Goal: Task Accomplishment & Management: Complete application form

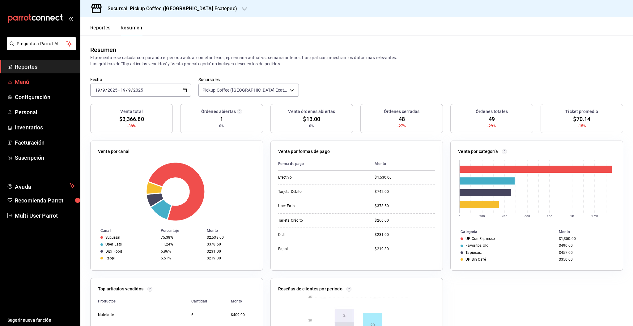
click at [26, 81] on span "Menú" at bounding box center [45, 82] width 60 height 8
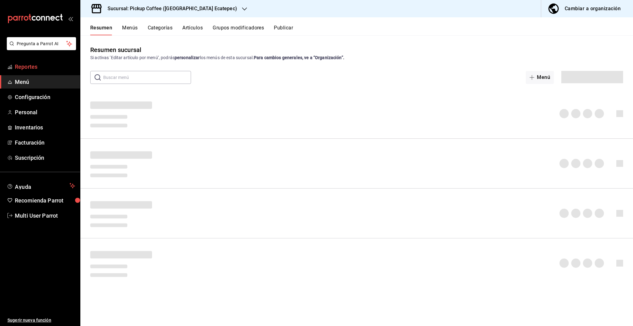
click at [32, 68] on span "Reportes" at bounding box center [45, 66] width 60 height 8
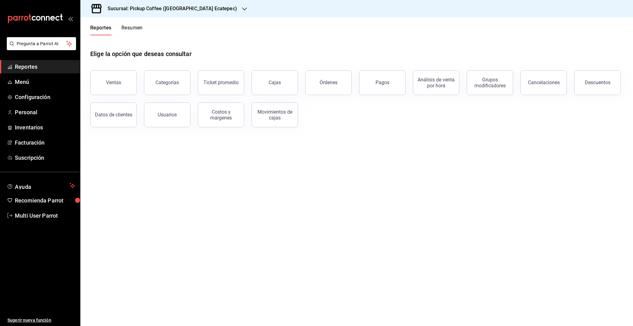
click at [139, 29] on button "Resumen" at bounding box center [132, 30] width 21 height 11
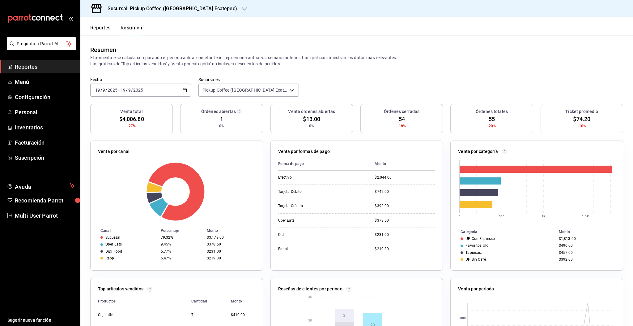
click at [178, 10] on h3 "Sucursal: Pickup Coffee ([GEOGRAPHIC_DATA] Ecatepec)" at bounding box center [170, 8] width 135 height 7
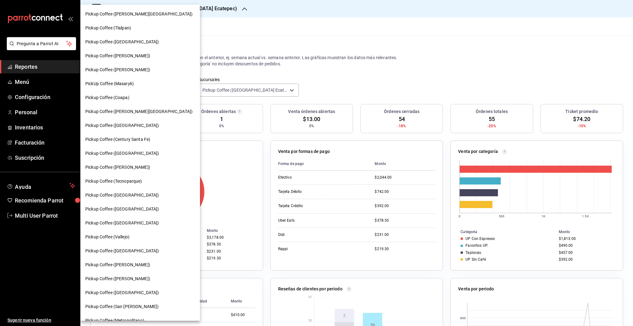
click at [206, 29] on div at bounding box center [316, 163] width 633 height 326
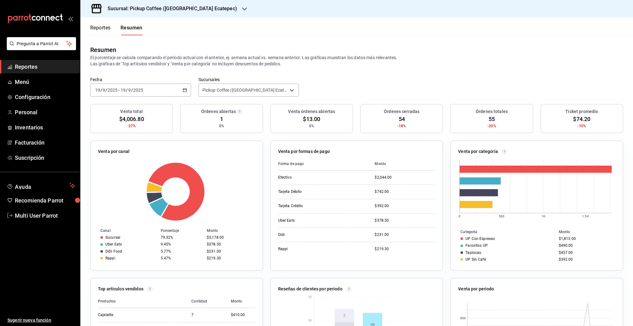
click at [36, 66] on span "Reportes" at bounding box center [45, 66] width 60 height 8
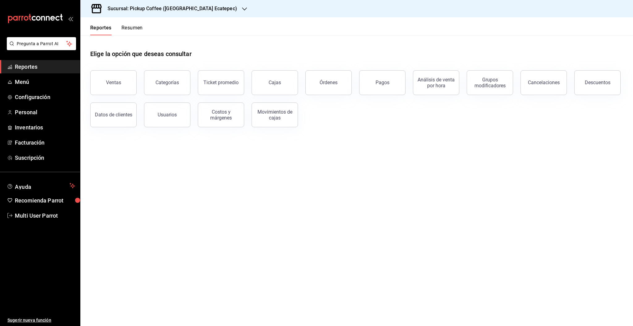
click at [38, 65] on span "Reportes" at bounding box center [45, 66] width 60 height 8
click at [135, 28] on button "Resumen" at bounding box center [132, 30] width 21 height 11
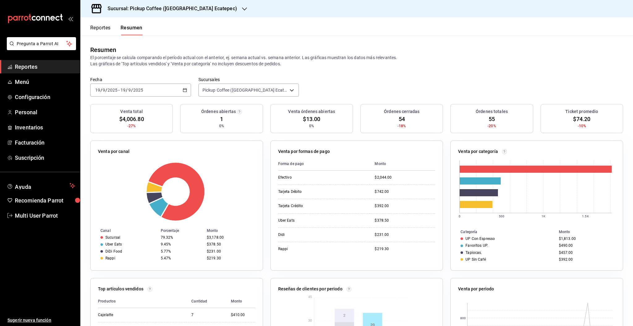
drag, startPoint x: 294, startPoint y: 53, endPoint x: 267, endPoint y: 54, distance: 26.6
click at [267, 54] on div "Resumen El porcentaje se calcula comparando el período actual con el anterior, …" at bounding box center [356, 56] width 533 height 22
drag, startPoint x: 260, startPoint y: 56, endPoint x: 391, endPoint y: 72, distance: 132.7
click at [391, 72] on div "Resumen El porcentaje se calcula comparando el período actual con el anterior, …" at bounding box center [356, 55] width 553 height 41
click at [467, 74] on div "Resumen El porcentaje se calcula comparando el período actual con el anterior, …" at bounding box center [356, 55] width 553 height 41
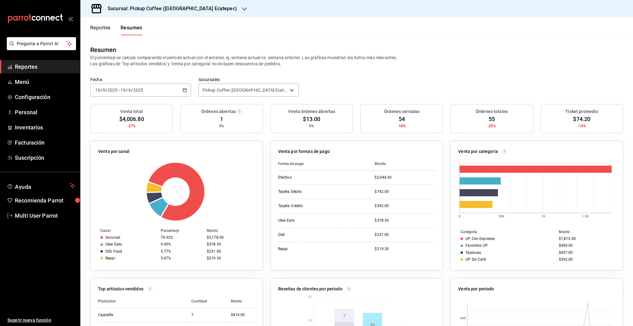
drag, startPoint x: 331, startPoint y: 71, endPoint x: 328, endPoint y: 68, distance: 4.6
click at [328, 68] on div "Resumen El porcentaje se calcula comparando el período actual con el anterior, …" at bounding box center [356, 55] width 553 height 41
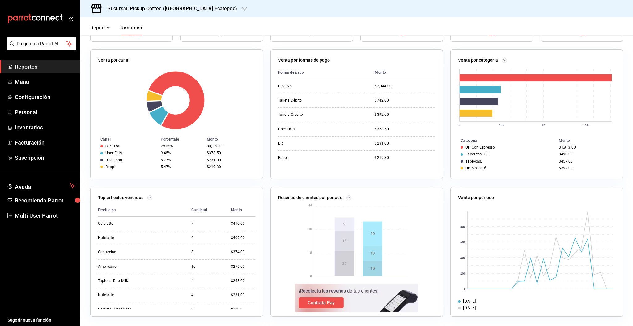
click at [102, 26] on button "Reportes" at bounding box center [100, 30] width 20 height 11
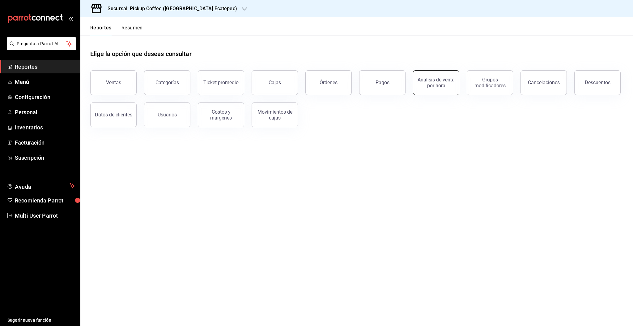
click at [432, 88] on div "Análisis de venta por hora" at bounding box center [436, 83] width 38 height 12
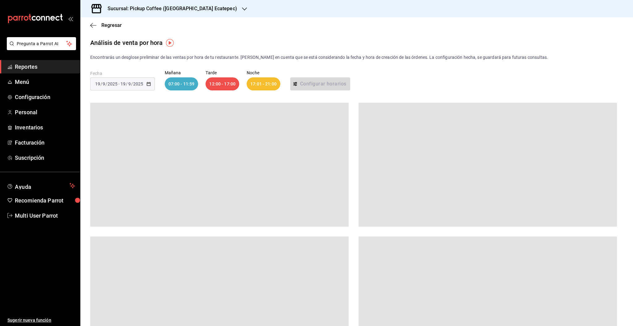
click at [150, 86] on div "[DATE] [DATE] - [DATE] [DATE]" at bounding box center [122, 83] width 65 height 13
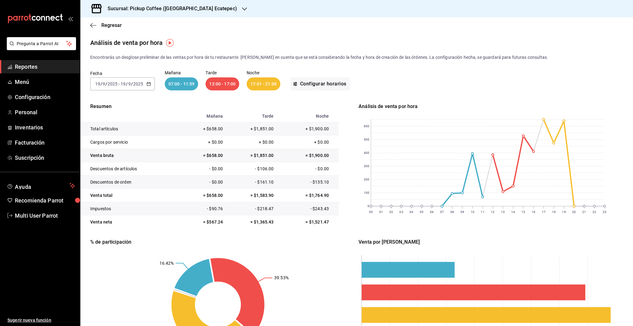
click at [150, 86] on div "[DATE] [DATE] - [DATE] [DATE]" at bounding box center [122, 83] width 65 height 13
click at [114, 170] on span "Rango de fechas" at bounding box center [120, 172] width 48 height 6
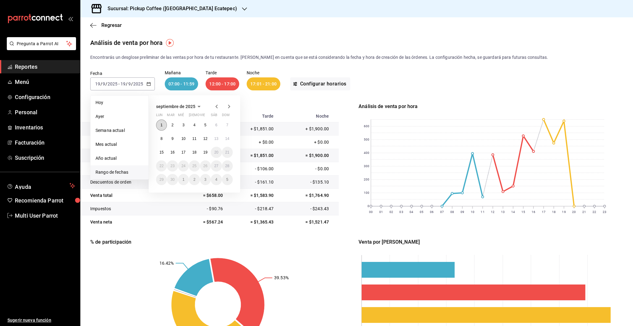
click at [163, 127] on button "1" at bounding box center [161, 124] width 11 height 11
click at [207, 154] on button "19" at bounding box center [205, 152] width 11 height 11
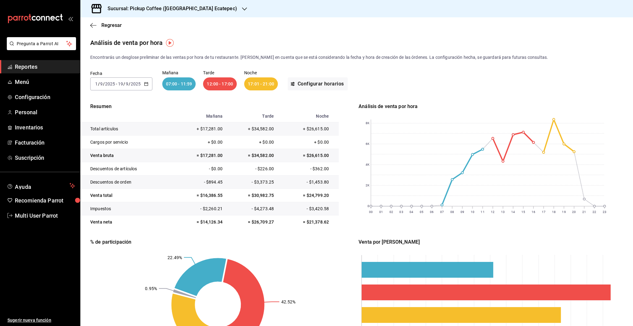
click at [403, 43] on div "Análisis de venta por hora" at bounding box center [356, 42] width 553 height 9
click at [21, 69] on span "Reportes" at bounding box center [45, 66] width 60 height 8
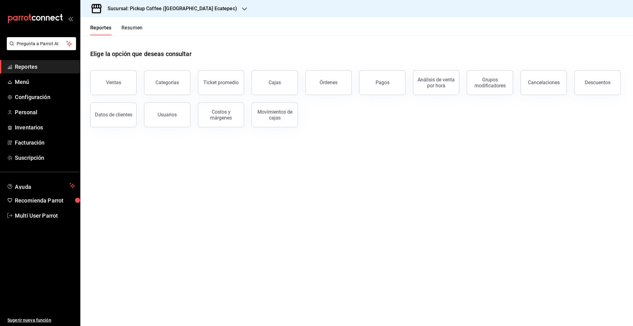
click at [30, 70] on span "Reportes" at bounding box center [45, 66] width 60 height 8
click at [14, 87] on link "Menú" at bounding box center [40, 81] width 80 height 13
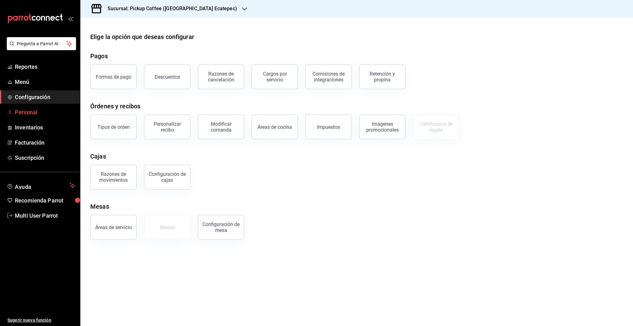
click at [11, 114] on icon "mailbox folders" at bounding box center [9, 112] width 5 height 5
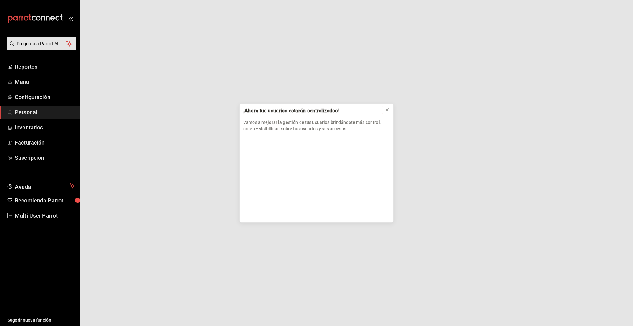
click at [387, 110] on icon at bounding box center [387, 109] width 5 height 5
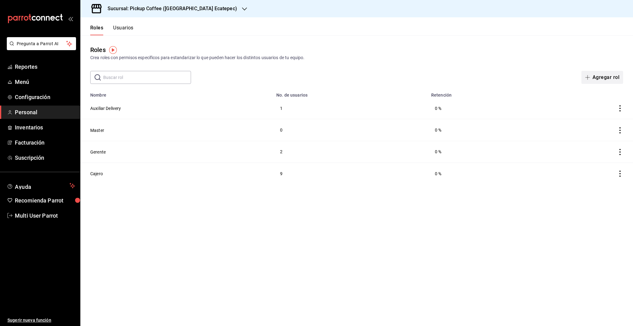
click at [595, 77] on button "Agregar rol" at bounding box center [603, 77] width 42 height 13
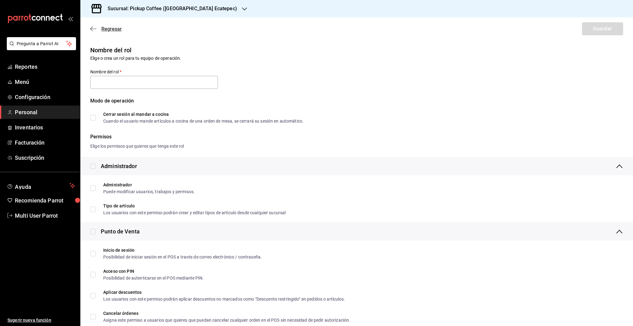
click at [93, 30] on icon "button" at bounding box center [93, 29] width 6 height 6
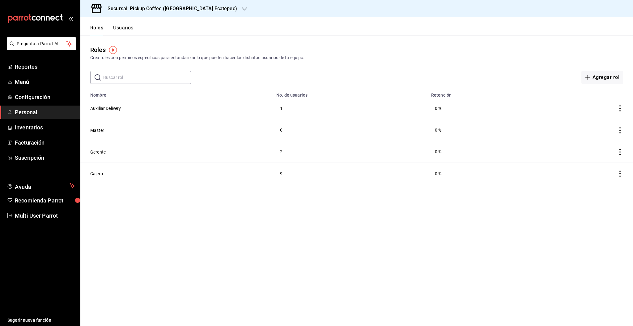
click at [24, 114] on span "Personal" at bounding box center [45, 112] width 60 height 8
click at [127, 30] on button "Usuarios" at bounding box center [123, 30] width 20 height 11
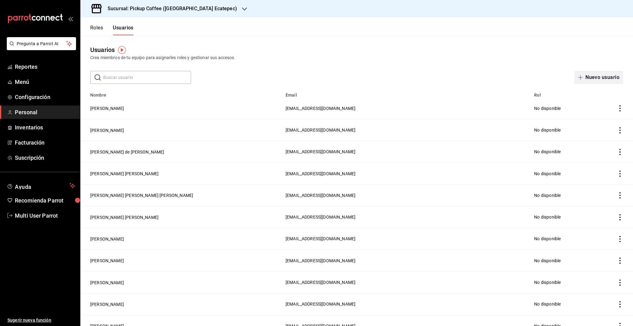
click at [585, 76] on button "Nuevo usuario" at bounding box center [599, 77] width 49 height 13
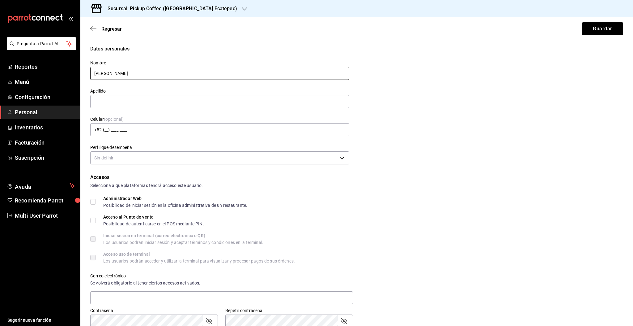
click at [119, 76] on input "[PERSON_NAME]" at bounding box center [219, 73] width 259 height 13
type input "[PERSON_NAME]"
click at [105, 100] on input "text" at bounding box center [219, 101] width 259 height 13
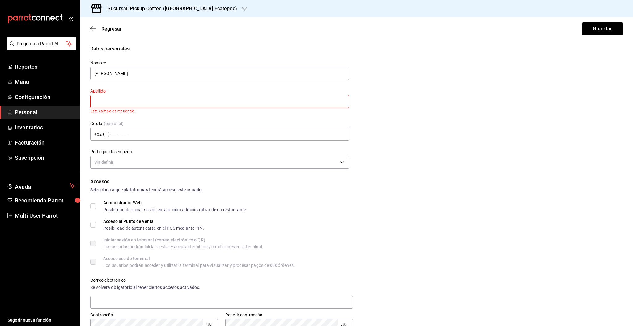
click at [110, 99] on input "text" at bounding box center [219, 101] width 259 height 13
type input "[PERSON_NAME]"
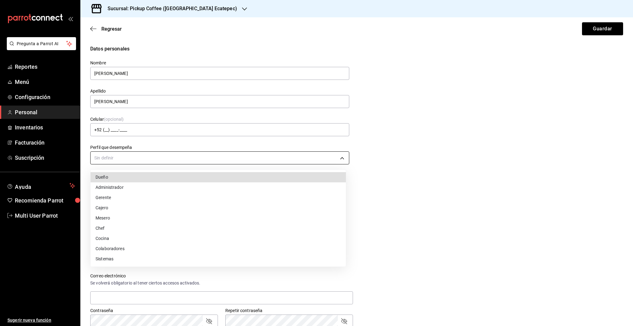
click at [124, 160] on body "Pregunta a Parrot AI Reportes Menú Configuración Personal Inventarios Facturaci…" at bounding box center [316, 163] width 633 height 326
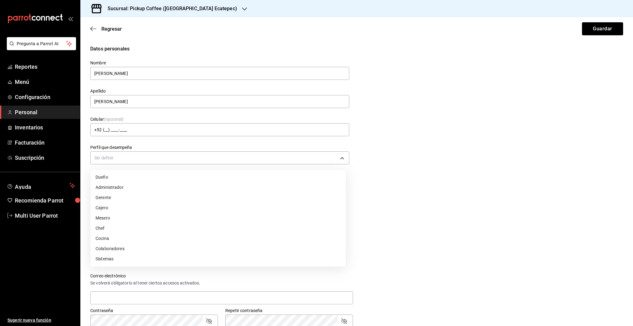
click at [118, 207] on li "Cajero" at bounding box center [218, 208] width 255 height 10
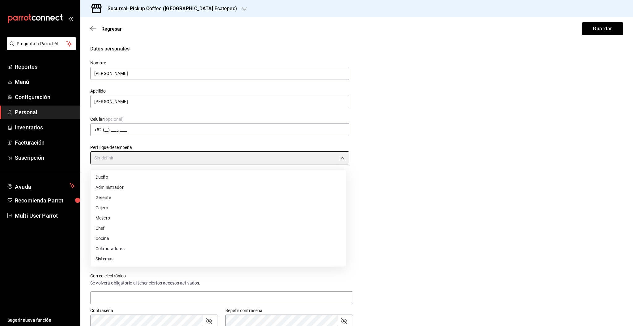
type input "CASHIER"
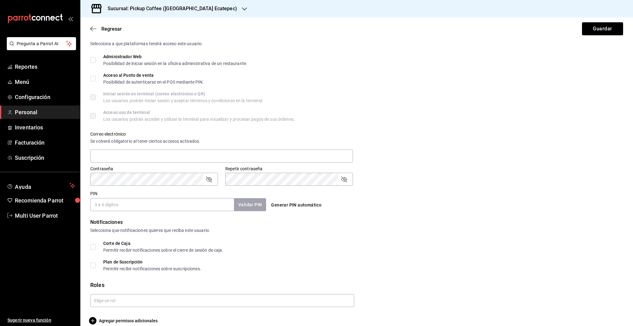
scroll to position [149, 0]
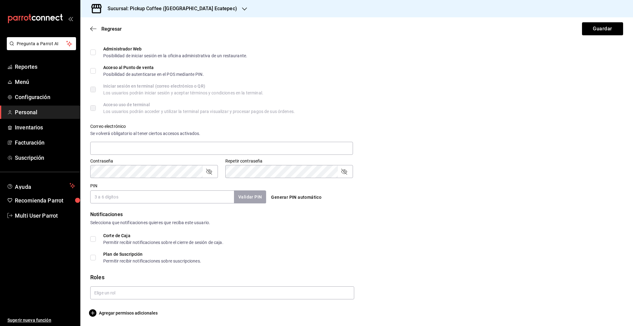
click at [114, 197] on input "PIN" at bounding box center [162, 196] width 144 height 13
click at [110, 294] on input "text" at bounding box center [222, 292] width 264 height 13
click at [98, 292] on input "text" at bounding box center [222, 292] width 264 height 13
click at [112, 291] on input "text" at bounding box center [222, 292] width 264 height 13
click at [103, 279] on li "Cajero" at bounding box center [220, 278] width 261 height 10
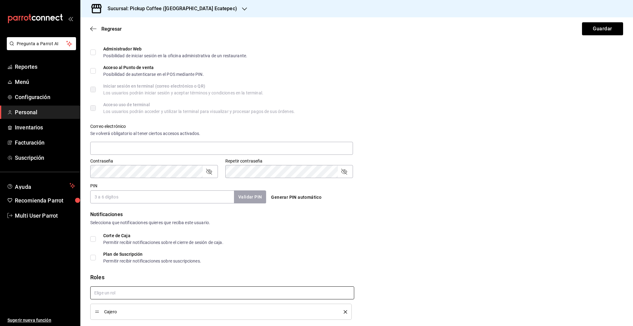
checkbox input "true"
click at [115, 195] on input "PIN" at bounding box center [162, 196] width 144 height 13
type input "2201"
click at [443, 206] on form "Datos personales Nombre [PERSON_NAME] [PERSON_NAME] Celular (opcional) +52 (__)…" at bounding box center [356, 116] width 533 height 441
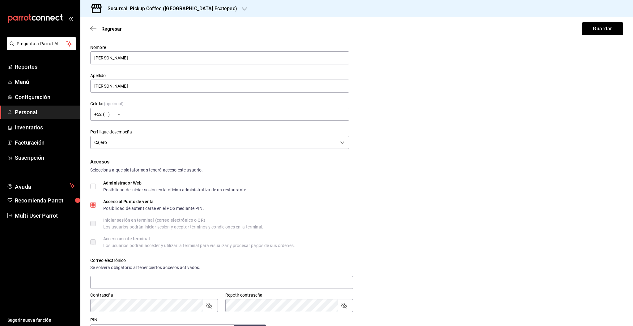
scroll to position [0, 0]
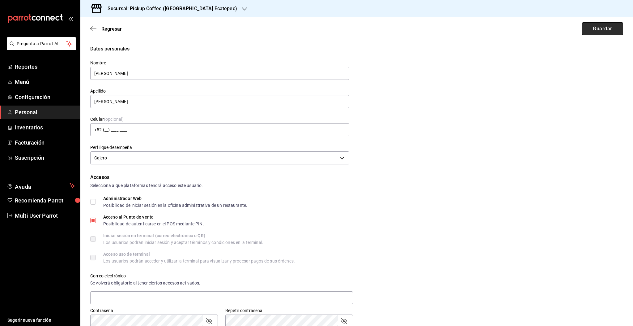
click at [587, 29] on button "Guardar" at bounding box center [602, 28] width 41 height 13
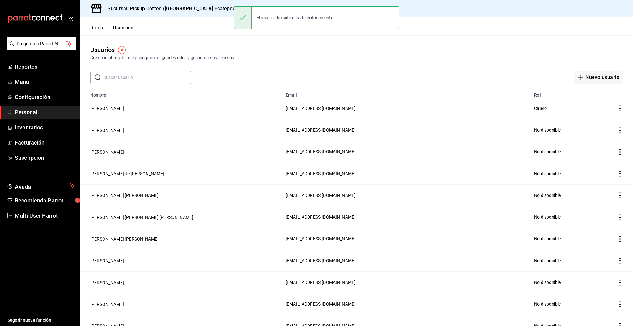
click at [462, 69] on div "Usuarios Crea miembros de tu equipo para asignarles roles y gestionar sus acces…" at bounding box center [356, 59] width 553 height 49
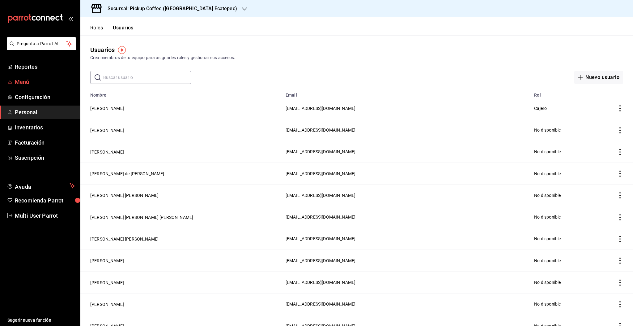
click at [19, 83] on span "Menú" at bounding box center [45, 82] width 60 height 8
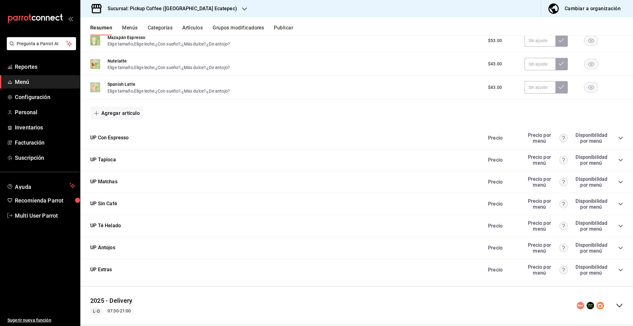
scroll to position [242, 0]
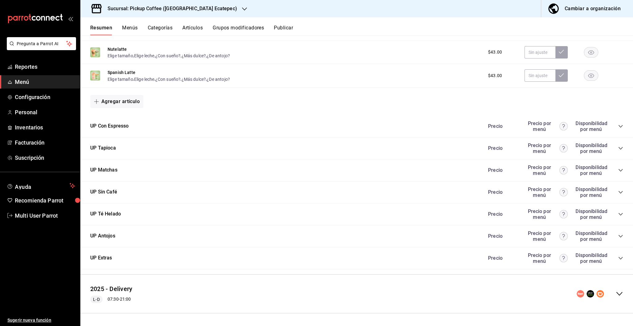
click at [619, 257] on icon "collapse-category-row" at bounding box center [621, 258] width 4 height 2
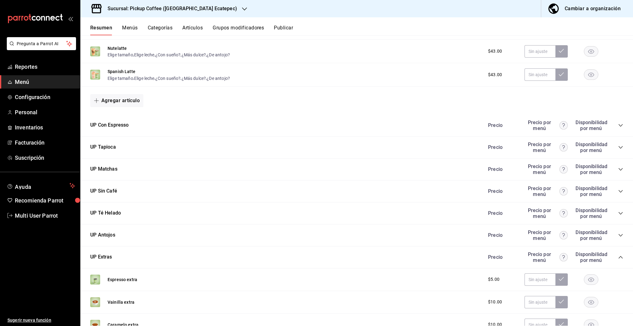
scroll to position [564, 0]
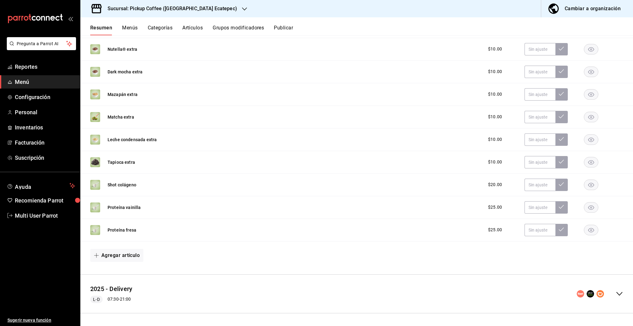
click at [589, 163] on rect "button" at bounding box center [591, 162] width 14 height 10
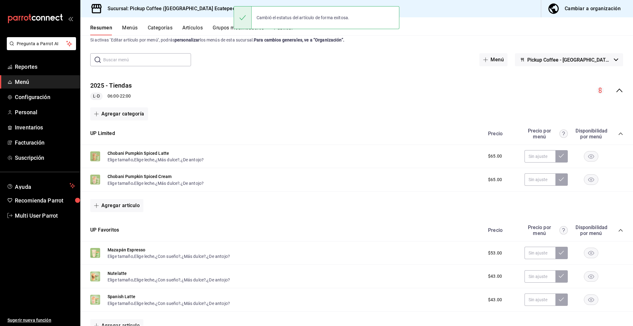
scroll to position [0, 0]
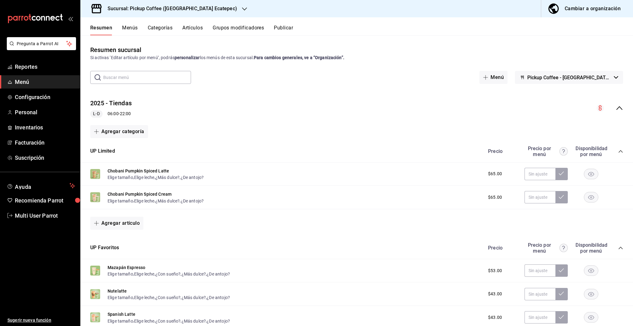
click at [616, 109] on icon "collapse-menu-row" at bounding box center [619, 107] width 7 height 7
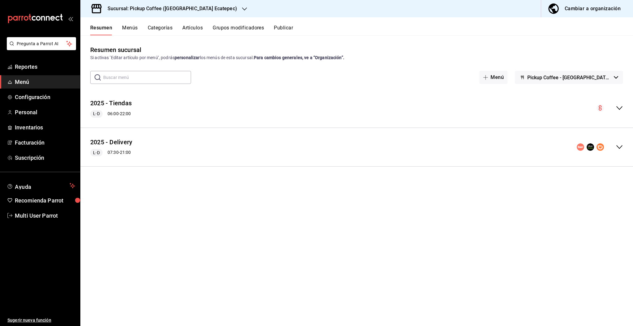
click at [622, 147] on icon "collapse-menu-row" at bounding box center [619, 146] width 7 height 7
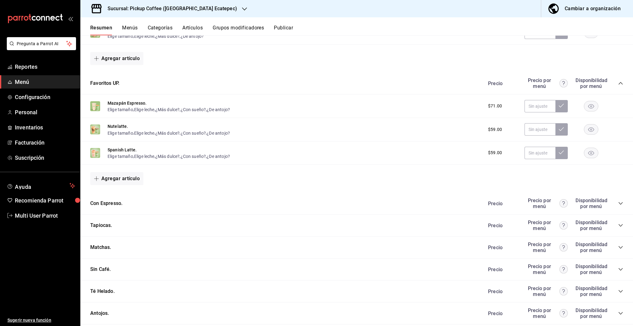
scroll to position [242, 0]
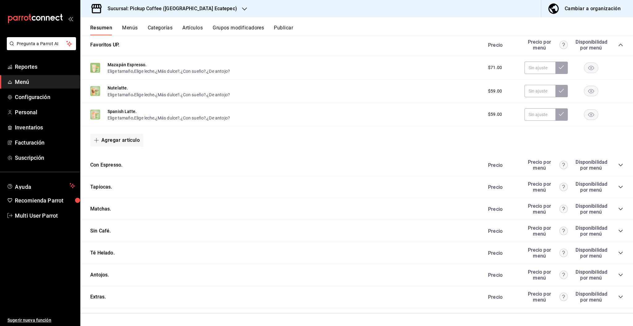
click at [618, 188] on icon "collapse-category-row" at bounding box center [620, 186] width 5 height 5
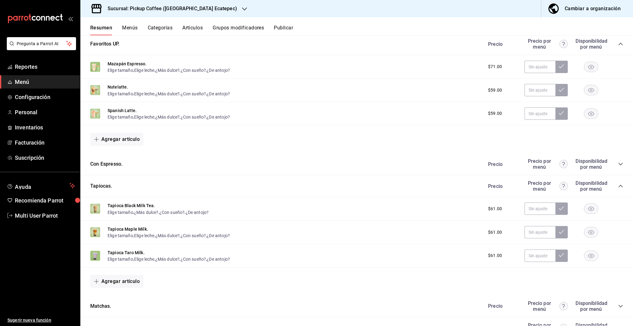
click at [589, 211] on rect "button" at bounding box center [591, 208] width 14 height 10
click at [585, 233] on rect "button" at bounding box center [591, 232] width 14 height 10
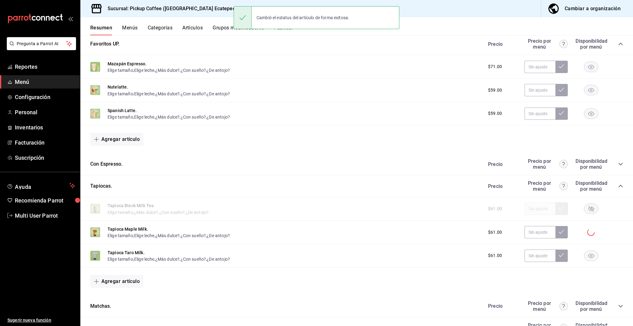
click at [586, 258] on rect "button" at bounding box center [591, 255] width 14 height 10
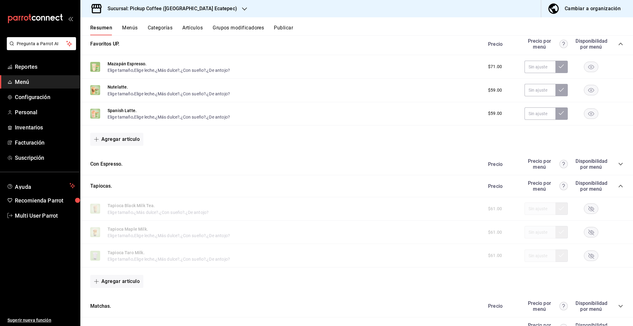
click at [188, 31] on button "Artículos" at bounding box center [192, 30] width 20 height 11
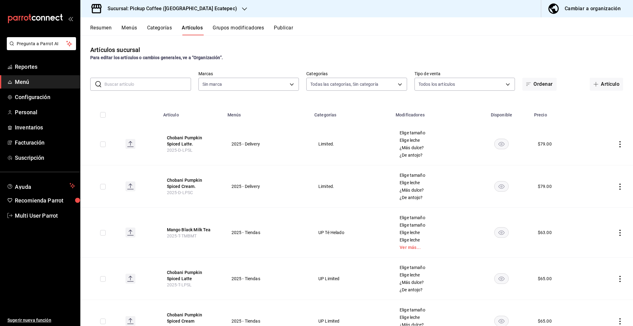
type input "ae10a5a6-a5e7-4c70-8296-89c4266ccdea,2be2c16e-7ff5-417e-8129-42abbcf39b29,bdb61…"
type input "9e6664b7-c76f-45ff-889e-e52c3a2b4a96,1b4f6da6-1135-454c-80d4-79e8efb1ca5d"
click at [159, 84] on input "text" at bounding box center [148, 84] width 87 height 12
